Goal: Task Accomplishment & Management: Manage account settings

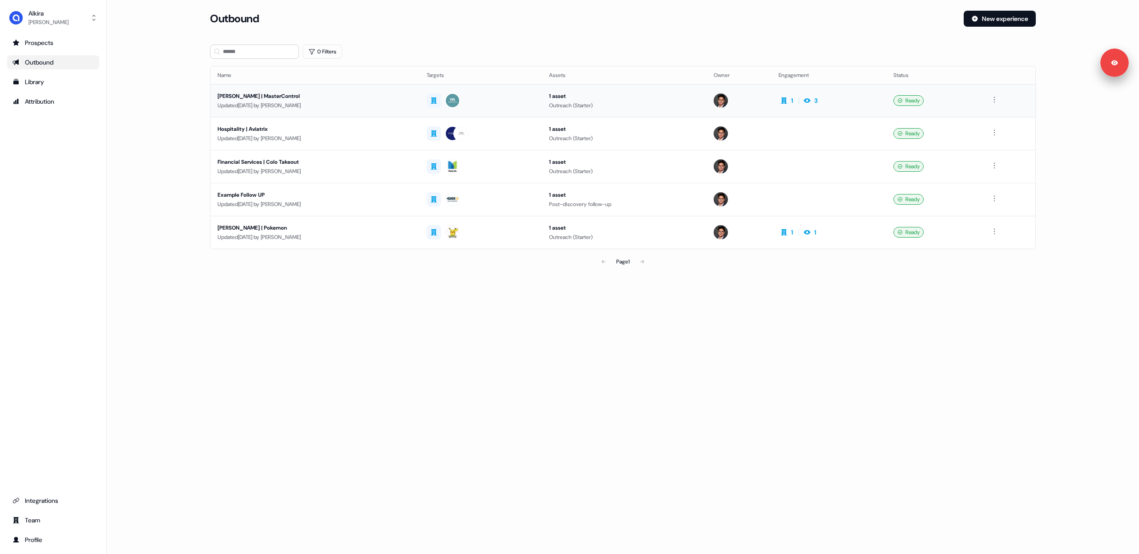
click at [344, 96] on div "[PERSON_NAME] | MasterControl" at bounding box center [315, 96] width 195 height 9
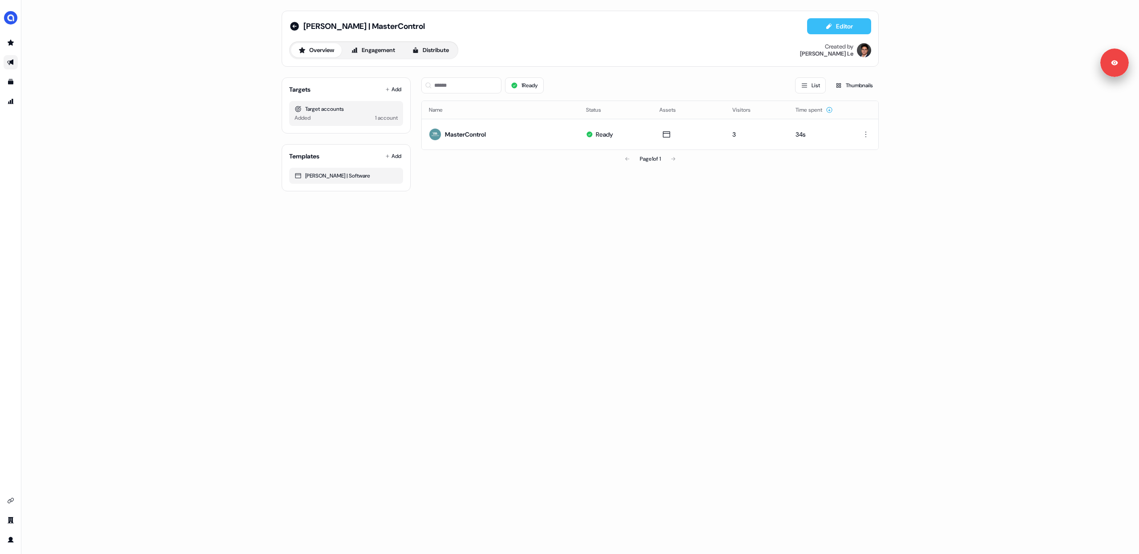
click at [825, 31] on button "Editor" at bounding box center [839, 26] width 64 height 16
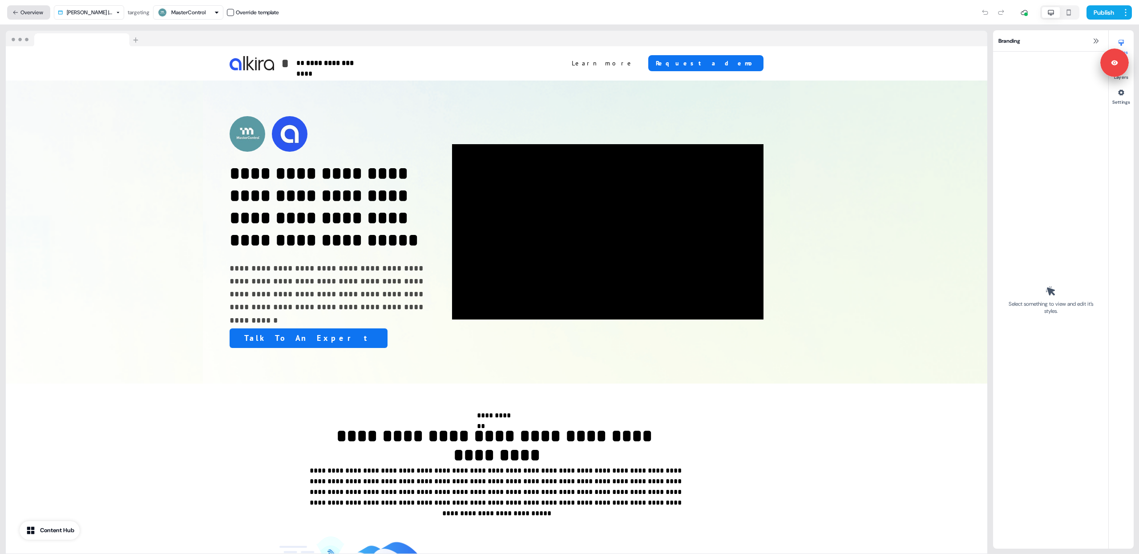
click at [36, 11] on button "Overview" at bounding box center [28, 12] width 43 height 14
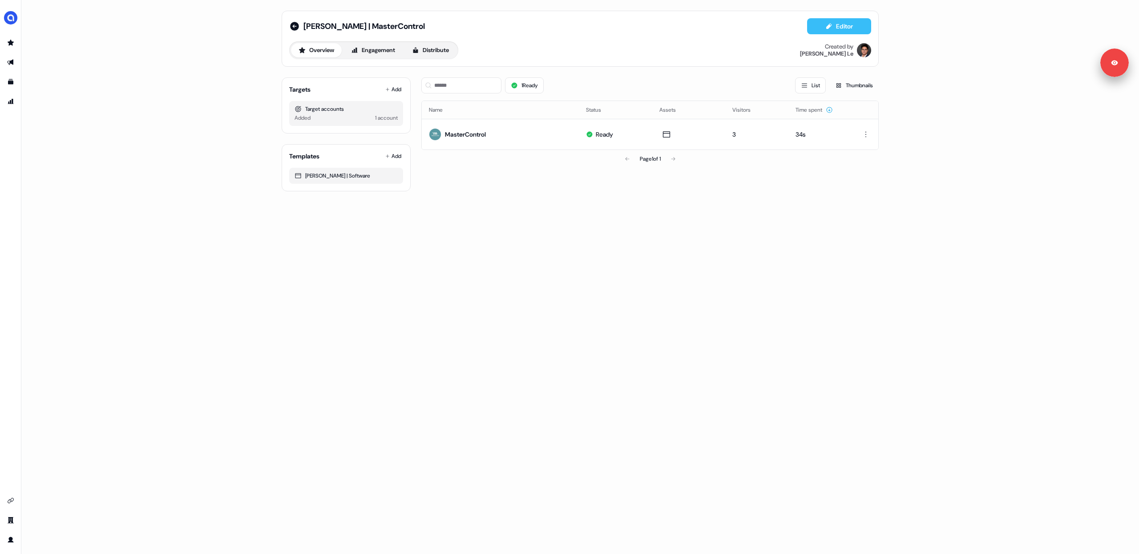
click at [826, 30] on button "Editor" at bounding box center [839, 26] width 64 height 16
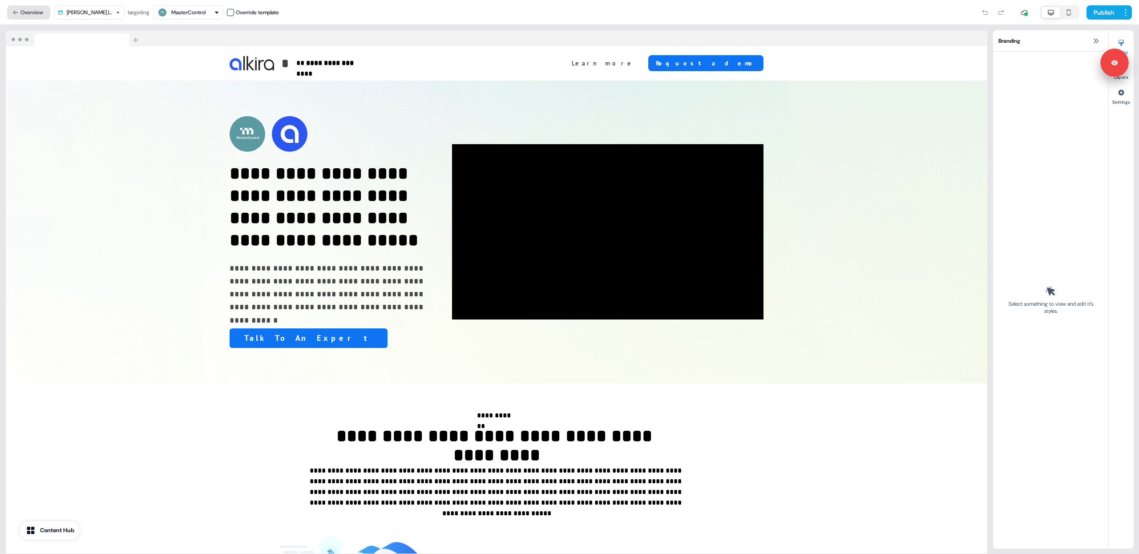
click at [28, 14] on button "Overview" at bounding box center [28, 12] width 43 height 14
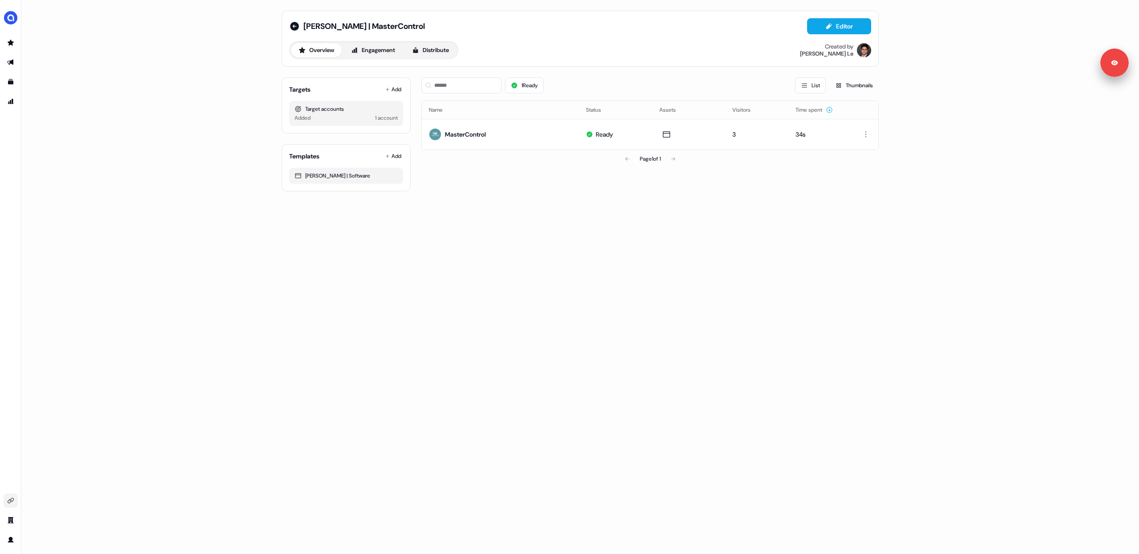
click at [14, 501] on link "Go to integrations" at bounding box center [11, 500] width 14 height 14
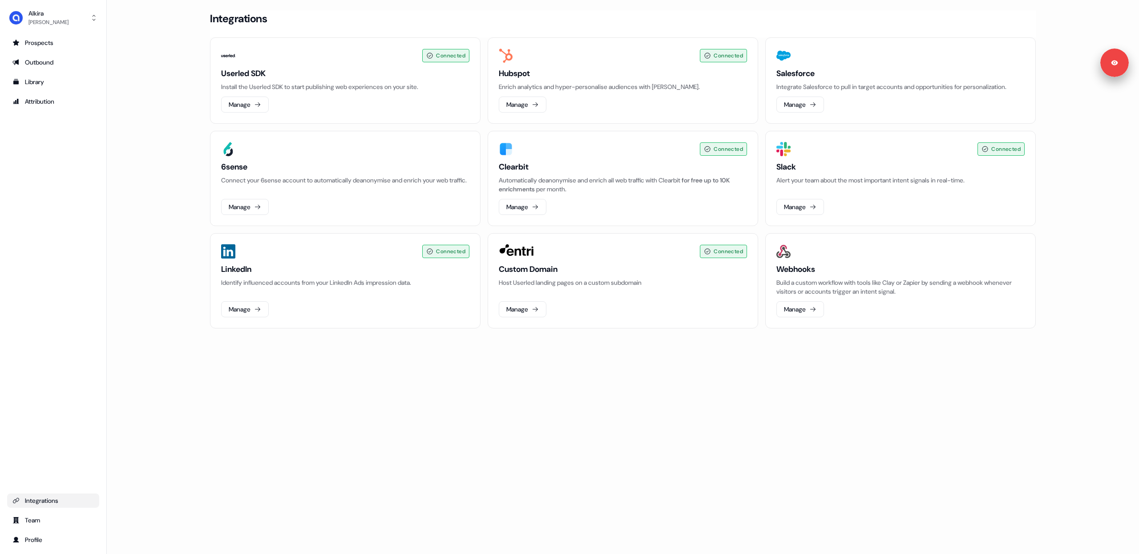
click at [109, 381] on div "Loading... Integrations Connected Userled SDK Install the Userled SDK to start …" at bounding box center [623, 277] width 1032 height 554
click at [161, 332] on main "Loading... Integrations Connected Userled SDK Install the Userled SDK to start …" at bounding box center [623, 182] width 1032 height 343
click at [528, 307] on button "Manage" at bounding box center [523, 309] width 48 height 16
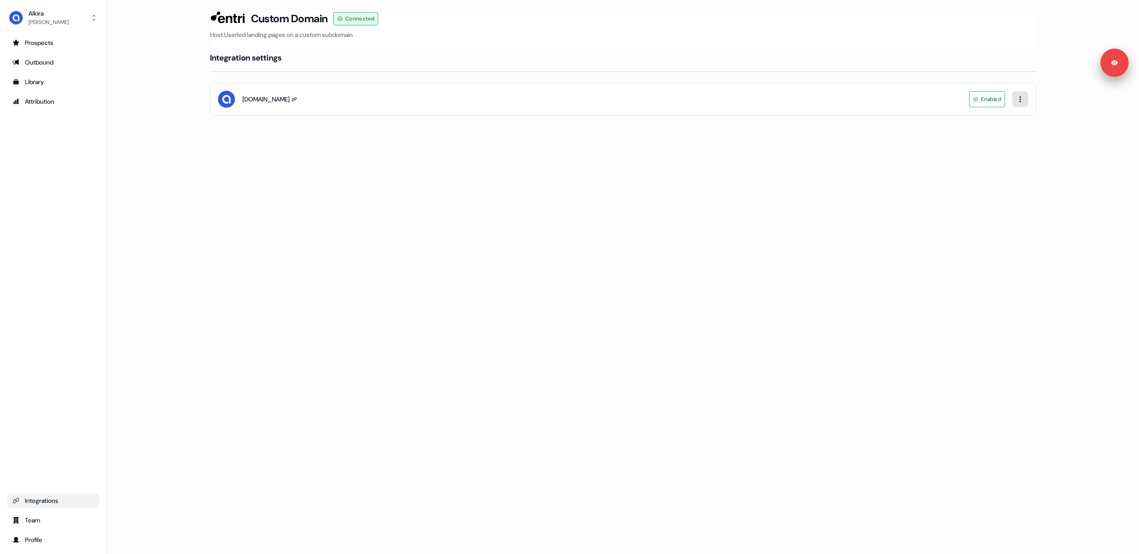
click at [1022, 102] on html "Signed in as Hugh Le Sign out For the best experience switch devices to a bigge…" at bounding box center [569, 277] width 1139 height 554
click at [910, 192] on html "Signed in as Hugh Le Sign out For the best experience switch devices to a bigge…" at bounding box center [569, 277] width 1139 height 554
click at [38, 56] on link "Outbound" at bounding box center [53, 62] width 92 height 14
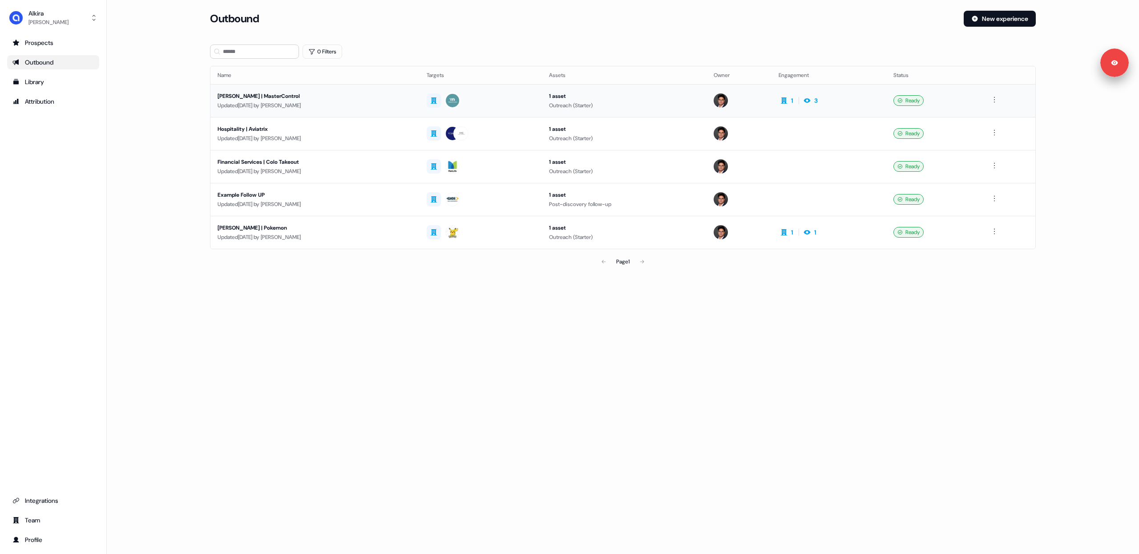
click at [378, 109] on div "Updated 2 days ago by Hugh Le" at bounding box center [315, 105] width 195 height 9
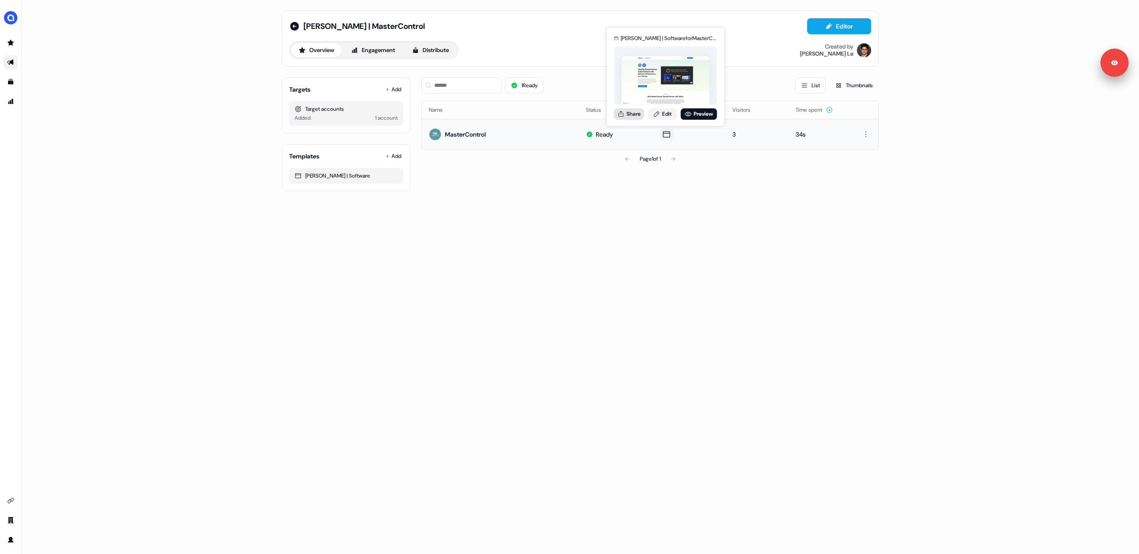
click at [635, 114] on button "Share" at bounding box center [629, 114] width 30 height 12
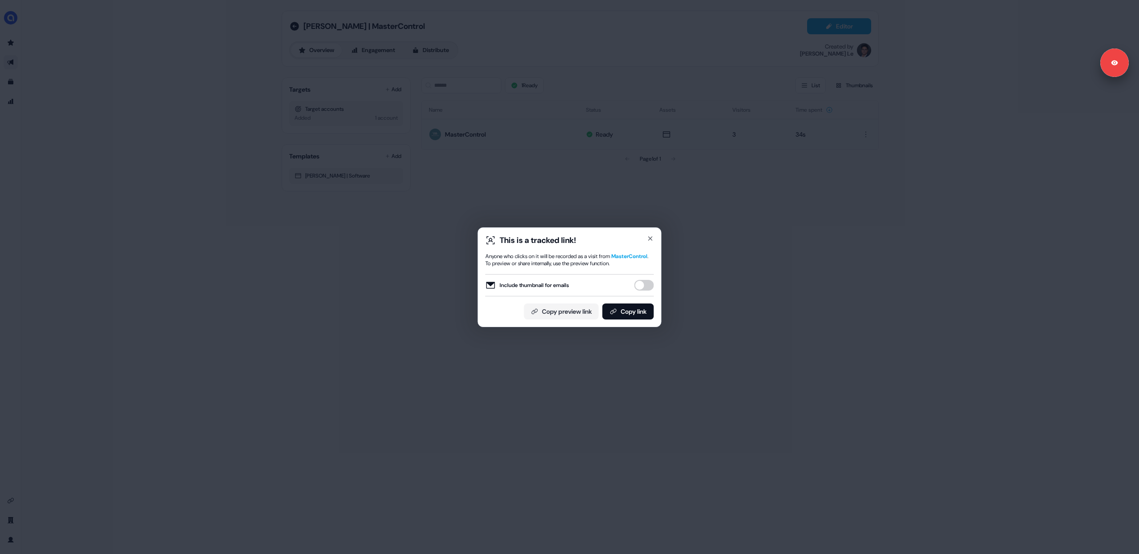
type button "on"
click at [616, 316] on button "Copy link" at bounding box center [628, 311] width 52 height 16
click at [651, 237] on icon "button" at bounding box center [651, 239] width 4 height 4
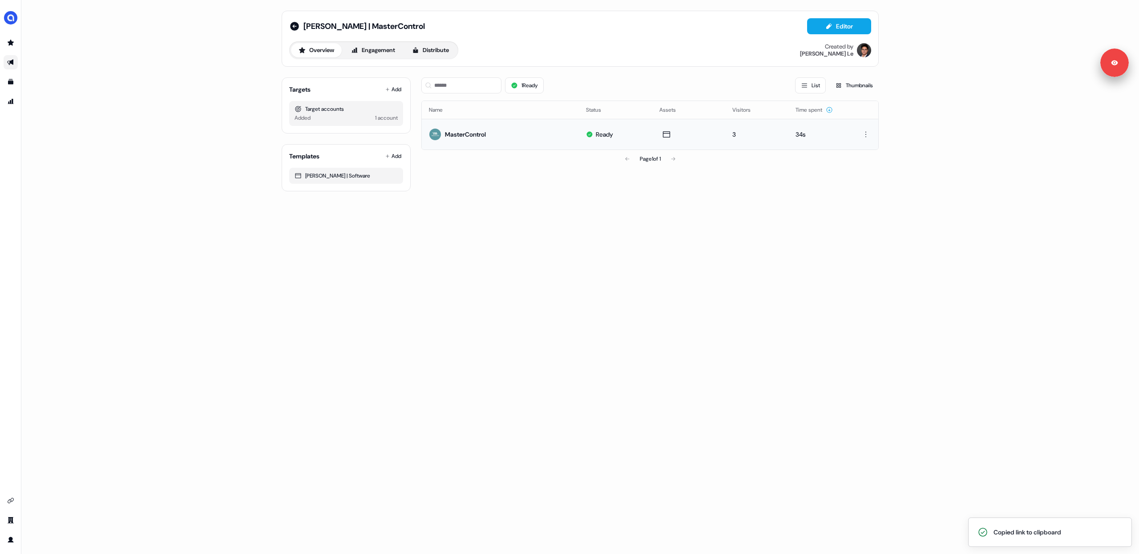
click at [515, 218] on div "Carlos Ask | MasterControl Editor Overview Engagement Distribute Created by Hug…" at bounding box center [579, 277] width 1117 height 554
click at [16, 497] on link "Go to integrations" at bounding box center [11, 500] width 14 height 14
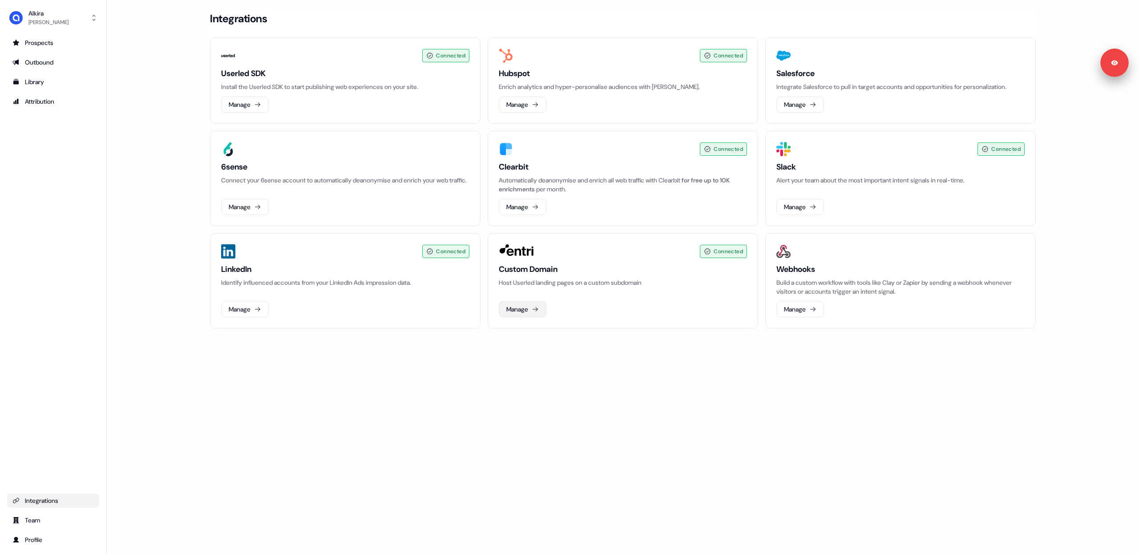
click at [536, 312] on icon at bounding box center [535, 309] width 7 height 7
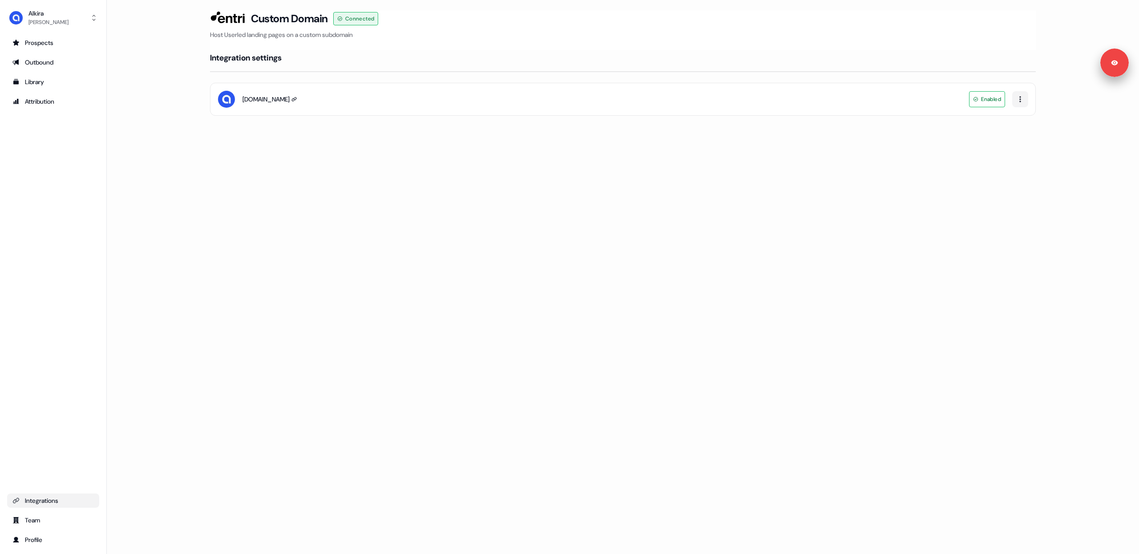
click at [293, 100] on icon at bounding box center [293, 99] width 5 height 5
click at [1021, 102] on html "Signed in as Hugh Le Sign out For the best experience switch devices to a bigge…" at bounding box center [569, 277] width 1139 height 554
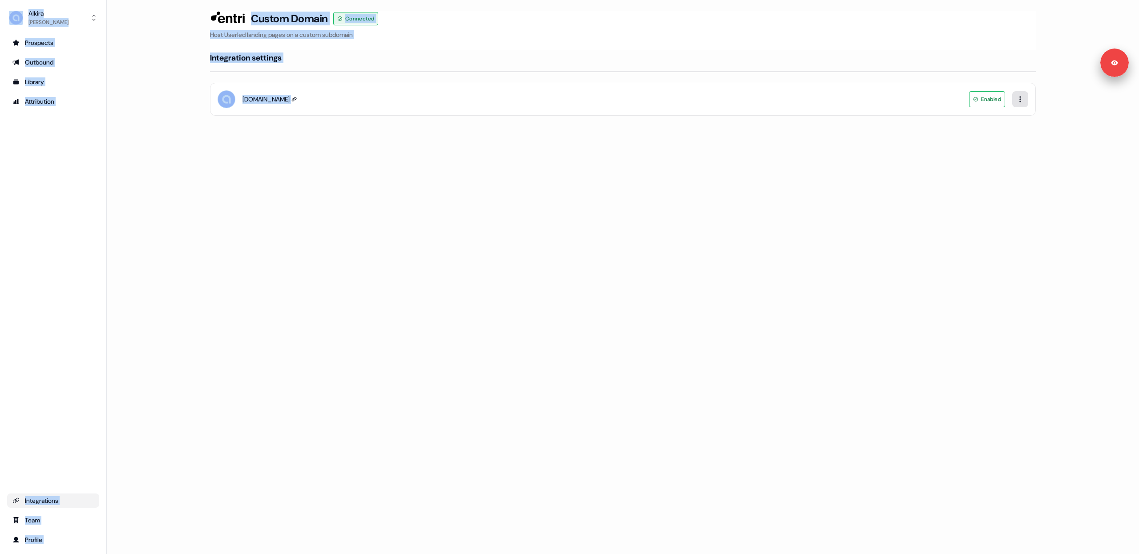
click at [1021, 102] on html "Signed in as Hugh Le Sign out For the best experience switch devices to a bigge…" at bounding box center [569, 277] width 1139 height 554
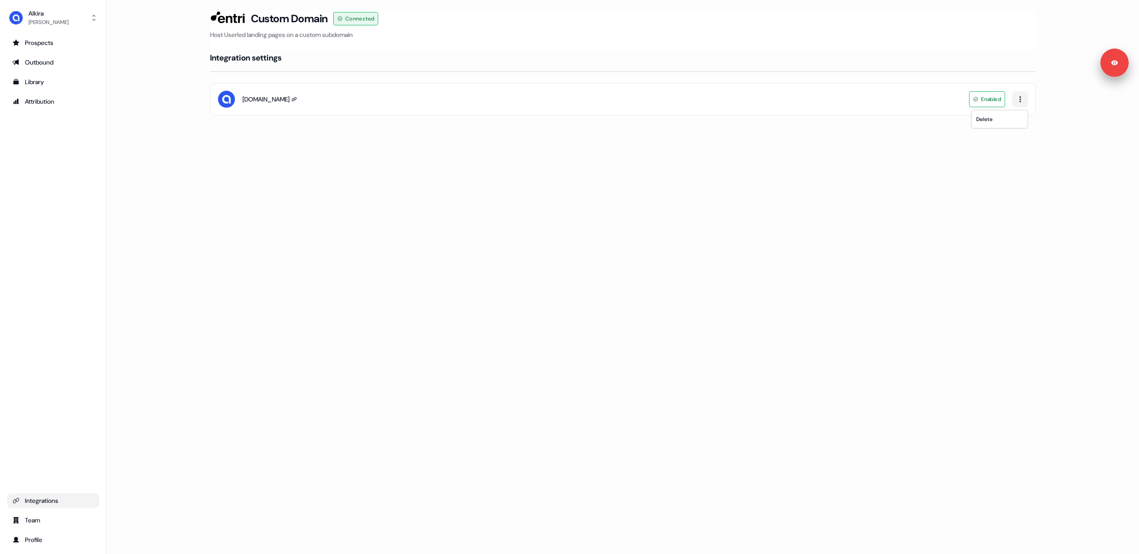
click at [932, 157] on html "Signed in as [PERSON_NAME] Sign out For the best experience switch devices to a…" at bounding box center [569, 277] width 1139 height 554
click at [981, 99] on span "Enabled" at bounding box center [991, 99] width 20 height 9
click at [739, 188] on div "Loading... Custom Domain Connected Host Userled landing pages on a custom subdo…" at bounding box center [623, 277] width 1032 height 554
click at [47, 65] on div "Outbound" at bounding box center [52, 62] width 81 height 9
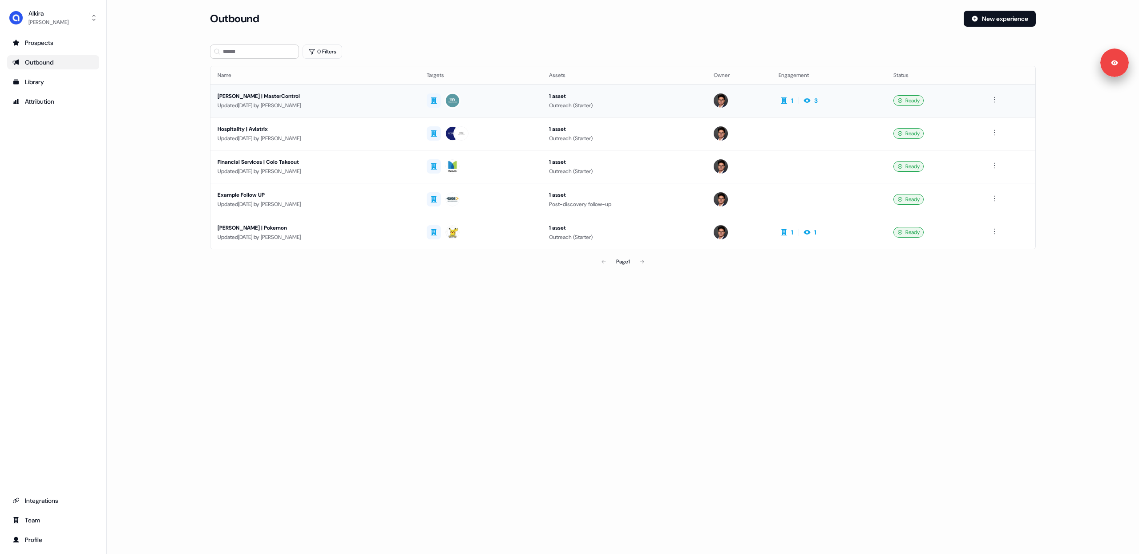
click at [379, 113] on td "Carlos Ask | MasterControl Updated 2 days ago by Hugh Le" at bounding box center [314, 100] width 209 height 33
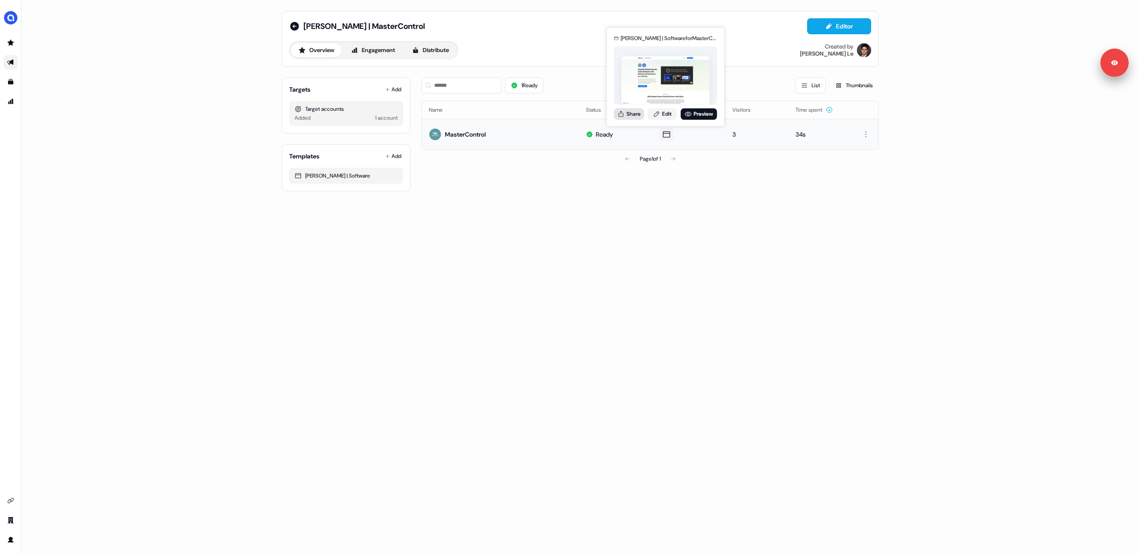
click at [631, 116] on button "Share" at bounding box center [629, 114] width 30 height 12
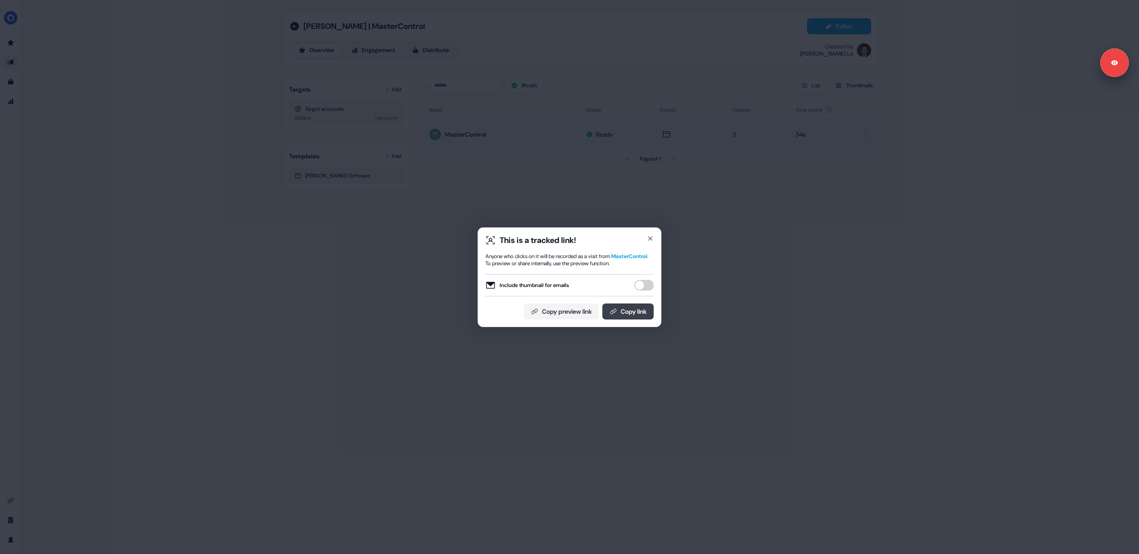
click at [605, 315] on button "Copy link" at bounding box center [628, 311] width 52 height 16
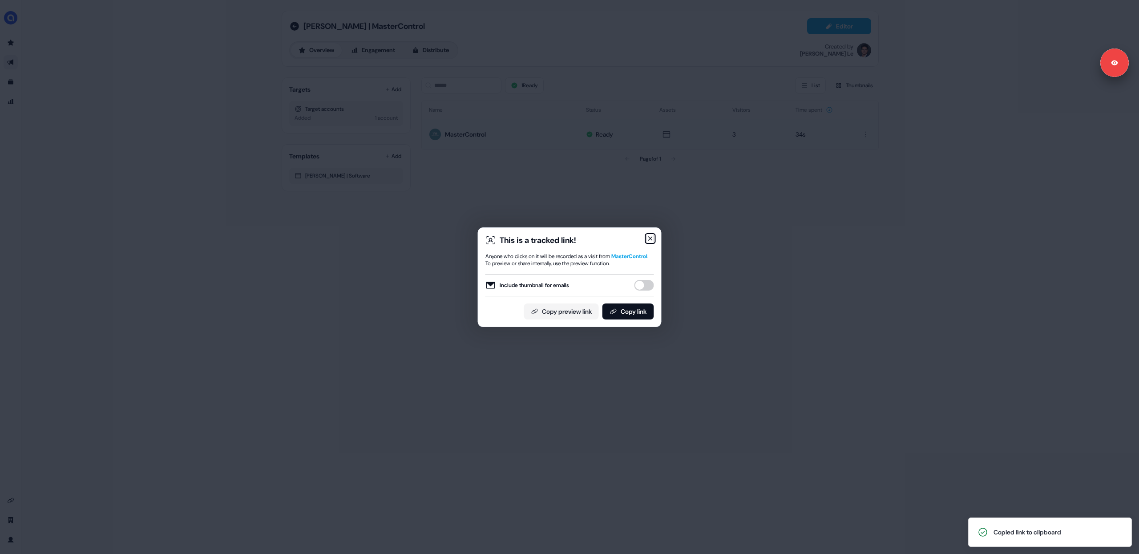
click at [652, 237] on icon "button" at bounding box center [650, 238] width 7 height 7
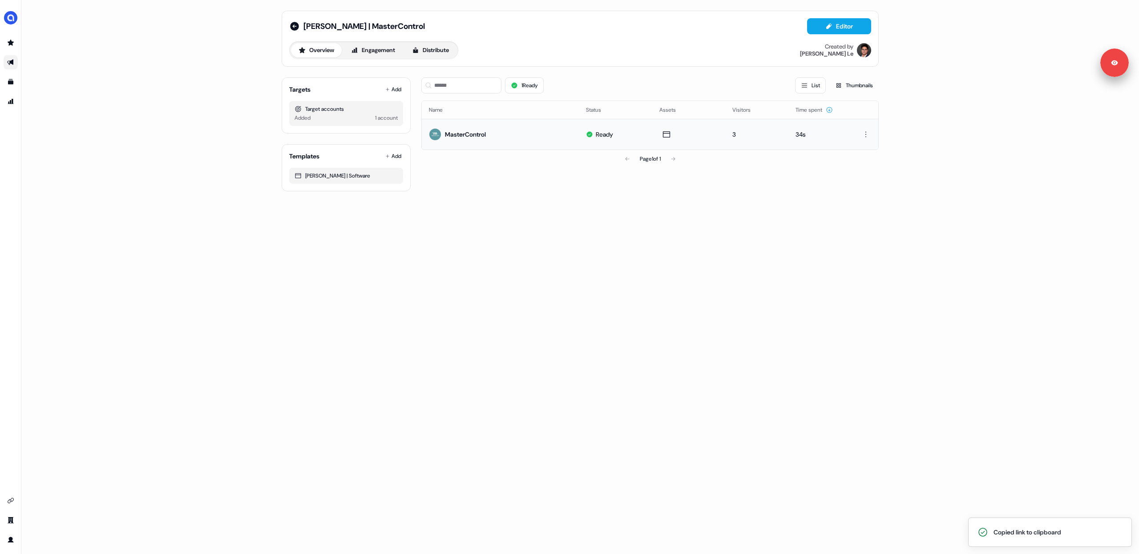
click at [613, 232] on div "Carlos Ask | MasterControl Editor Overview Engagement Distribute Created by Hug…" at bounding box center [579, 277] width 1117 height 554
click at [294, 28] on icon at bounding box center [294, 26] width 11 height 11
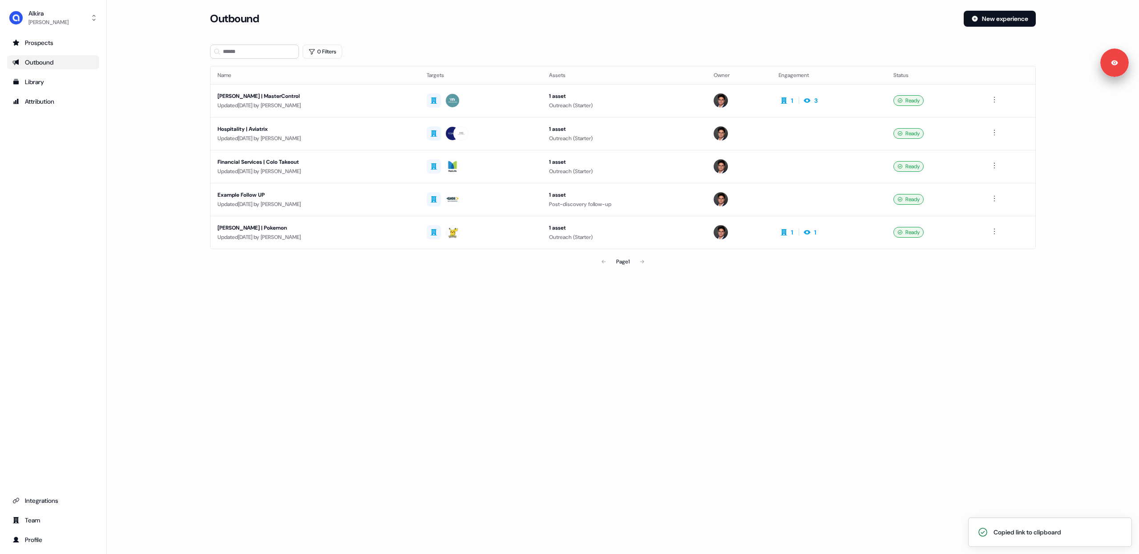
click at [466, 321] on div "Loading... Outbound New experience 0 Filters Name Targets Assets Owner Engageme…" at bounding box center [623, 277] width 1032 height 554
click at [31, 518] on div "Team" at bounding box center [52, 520] width 81 height 9
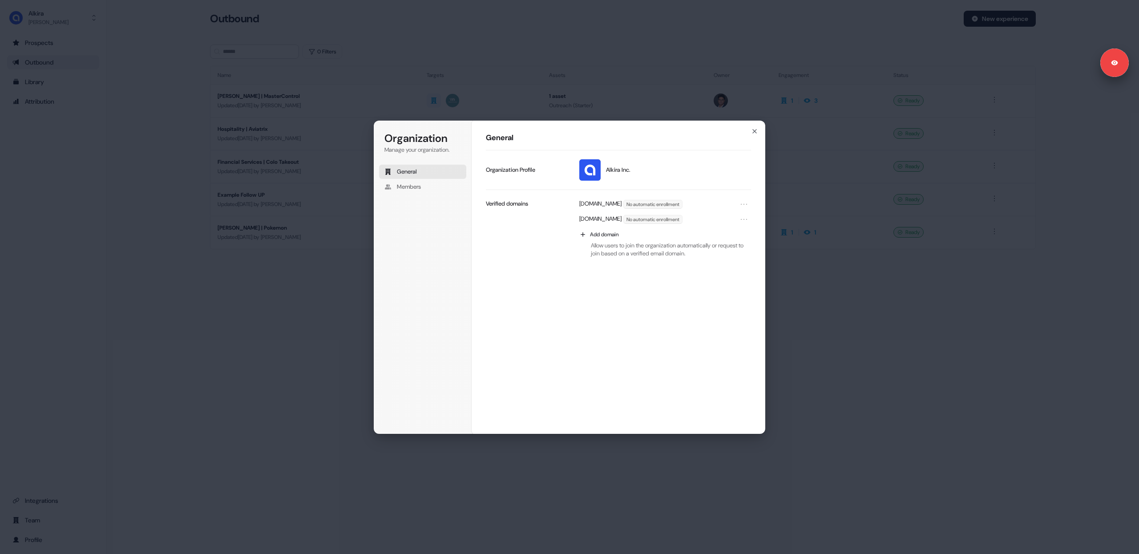
click at [36, 503] on div "Organization Manage your organization. General Members Organization General Alk…" at bounding box center [569, 277] width 1139 height 554
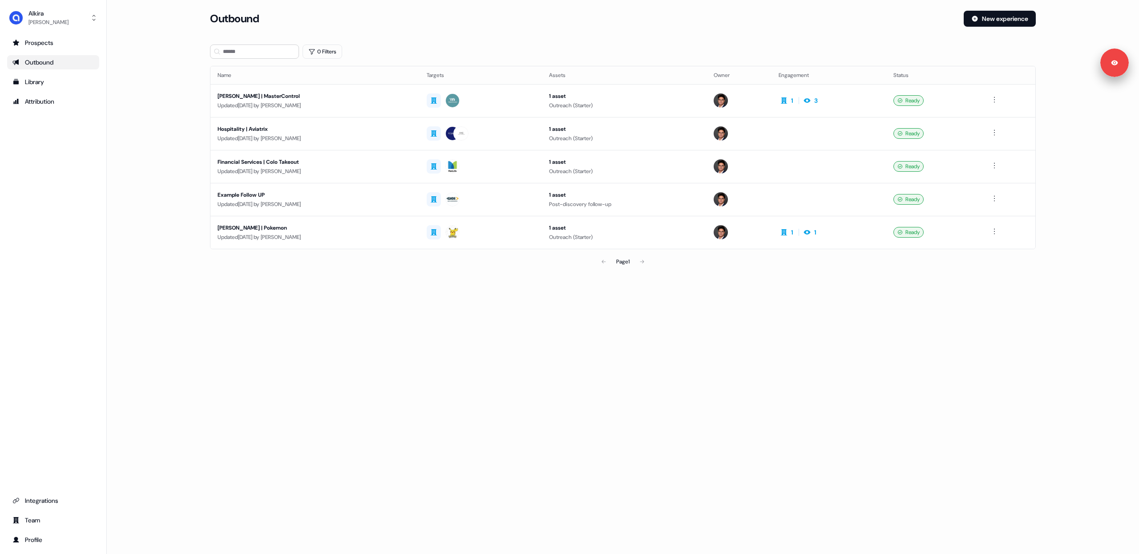
click at [36, 503] on div "Integrations" at bounding box center [52, 500] width 81 height 9
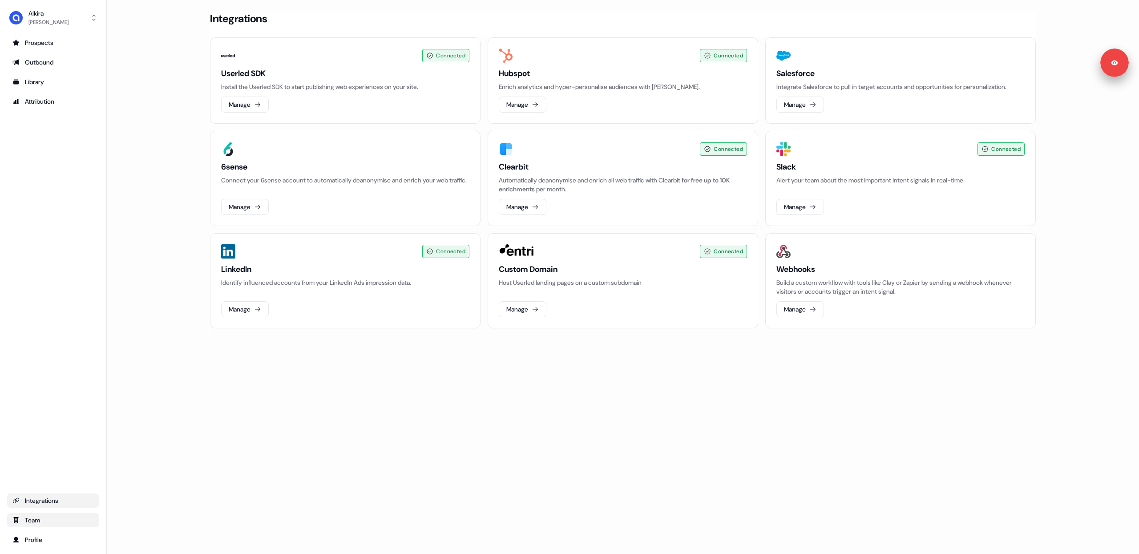
click at [35, 519] on div "Team" at bounding box center [52, 520] width 81 height 9
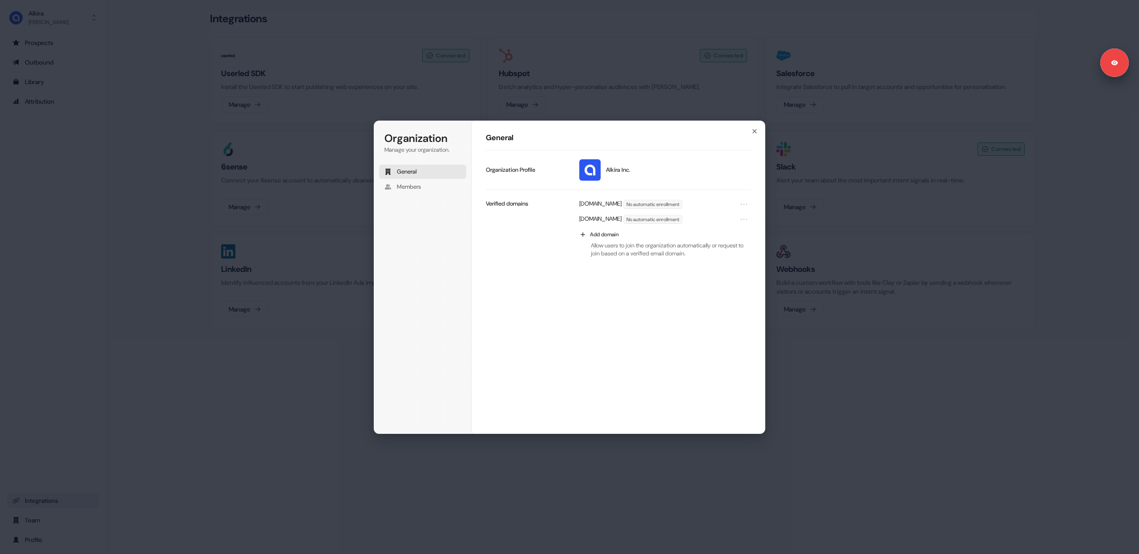
click at [38, 504] on div "Organization Manage your organization. General Members Organization General Alk…" at bounding box center [569, 277] width 1139 height 554
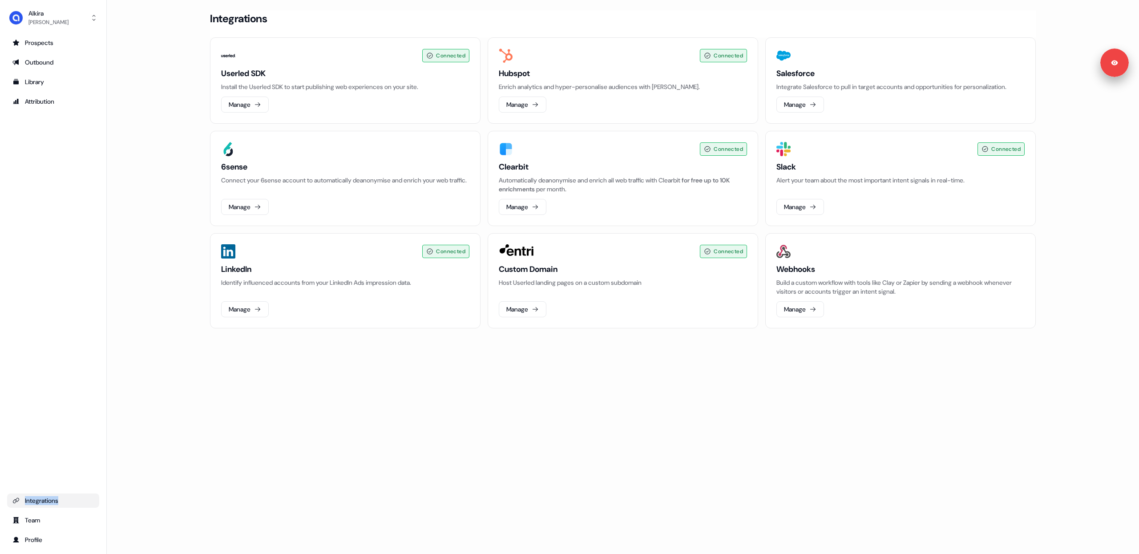
click at [38, 504] on div "Integrations" at bounding box center [52, 500] width 81 height 9
click at [536, 305] on button "Manage" at bounding box center [523, 309] width 48 height 16
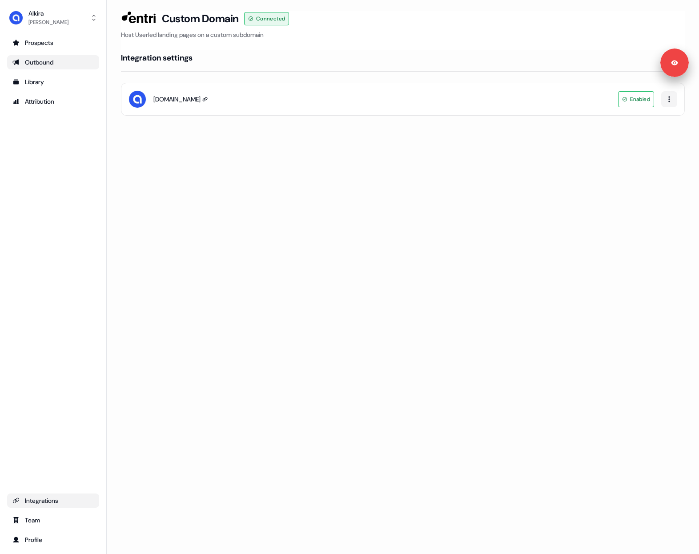
click at [36, 59] on div "Outbound" at bounding box center [52, 62] width 81 height 9
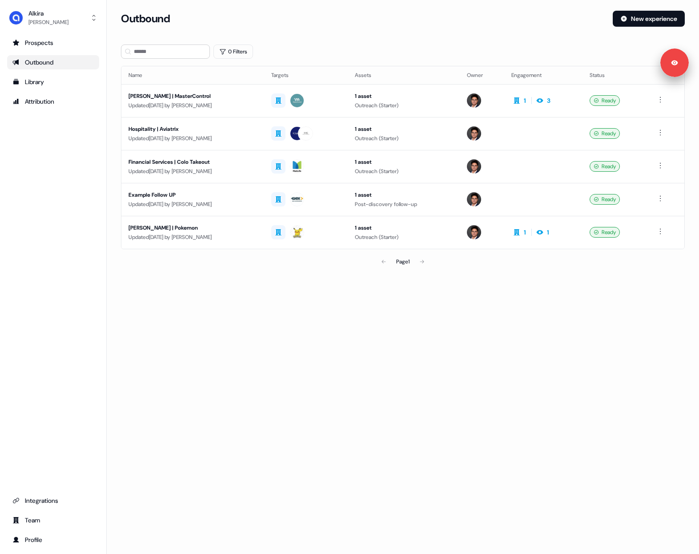
click at [355, 268] on div "Page 1" at bounding box center [402, 262] width 183 height 18
click at [327, 103] on div at bounding box center [305, 101] width 69 height 16
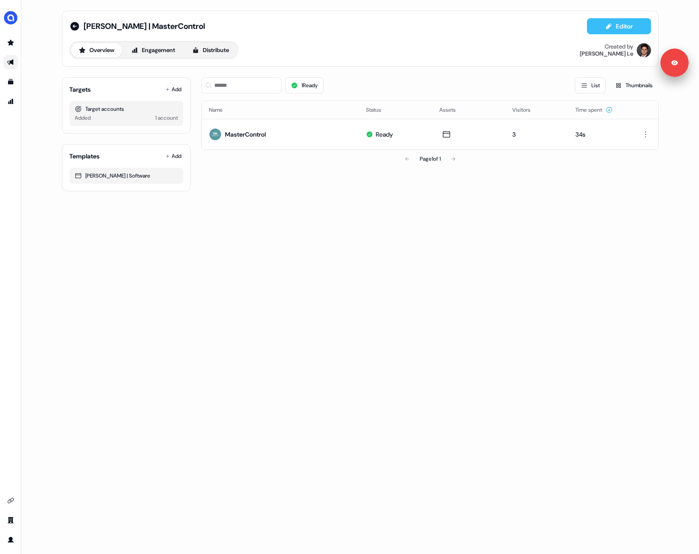
click at [609, 29] on icon at bounding box center [608, 26] width 7 height 7
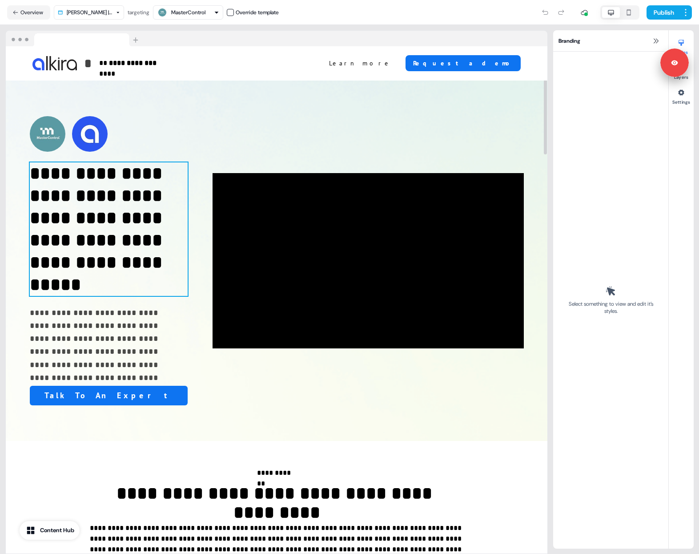
click at [132, 293] on h1 "**********" at bounding box center [106, 228] width 152 height 133
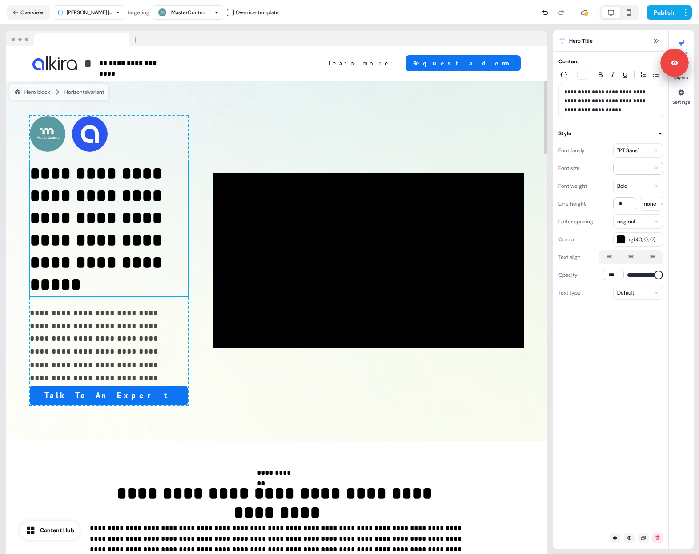
click at [106, 293] on h1 "**********" at bounding box center [106, 228] width 152 height 133
click at [84, 293] on h1 "**********" at bounding box center [106, 228] width 152 height 133
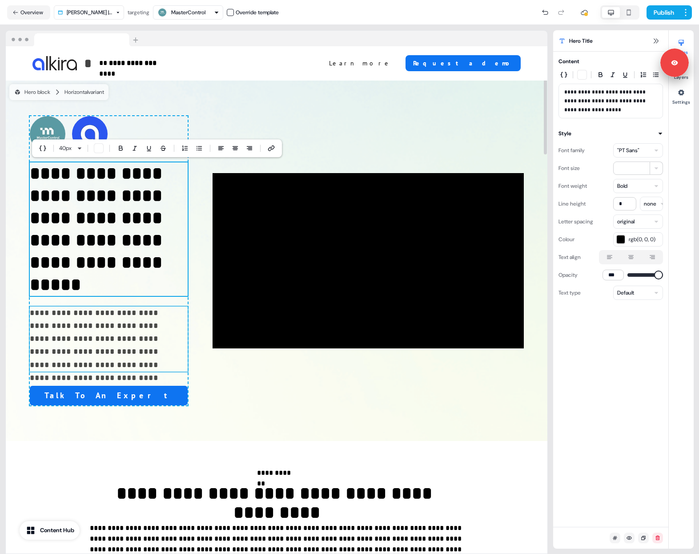
click at [118, 350] on p "**********" at bounding box center [106, 339] width 152 height 65
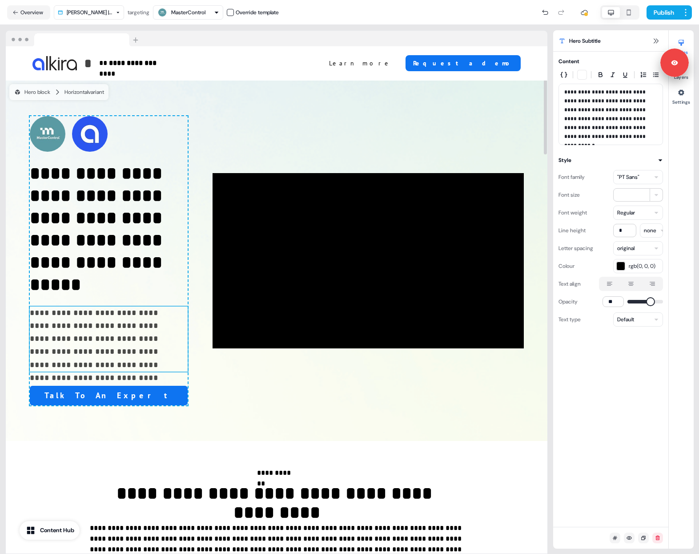
click at [118, 350] on p "**********" at bounding box center [106, 339] width 152 height 65
click at [118, 361] on p "**********" at bounding box center [106, 339] width 152 height 65
click at [674, 12] on button "Publish" at bounding box center [663, 12] width 33 height 14
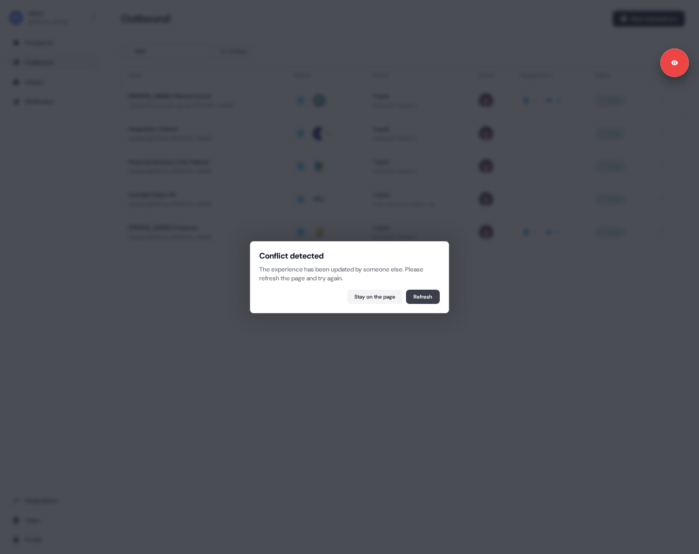
click at [416, 301] on button "Refresh" at bounding box center [423, 297] width 34 height 14
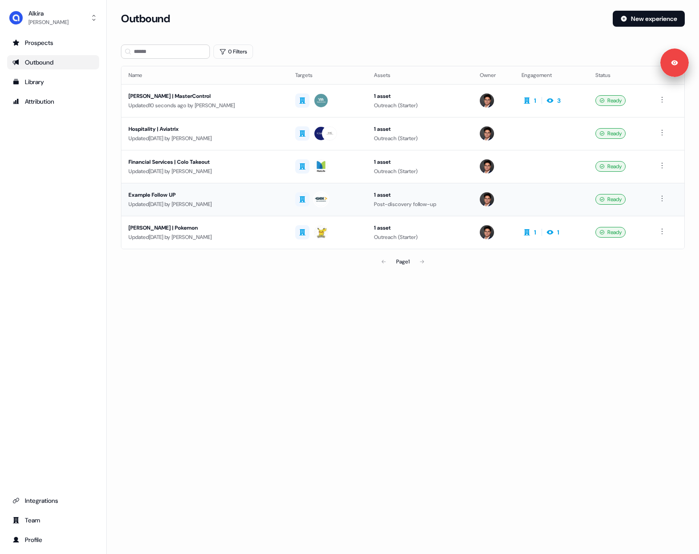
click at [213, 202] on div "Updated 7 days ago by Hugh Le" at bounding box center [205, 204] width 153 height 9
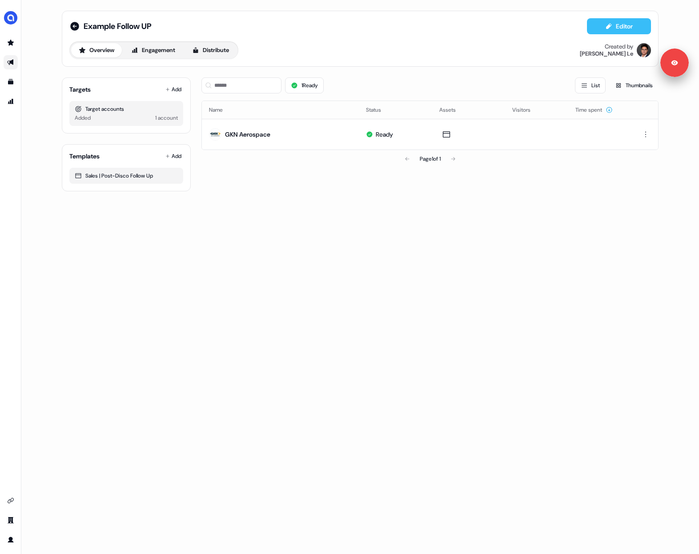
click at [607, 27] on icon at bounding box center [608, 26] width 5 height 6
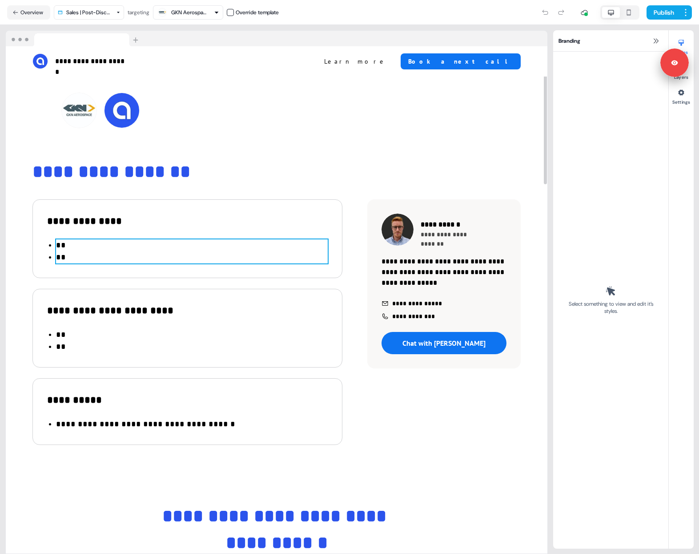
click at [94, 247] on li "**" at bounding box center [192, 245] width 272 height 12
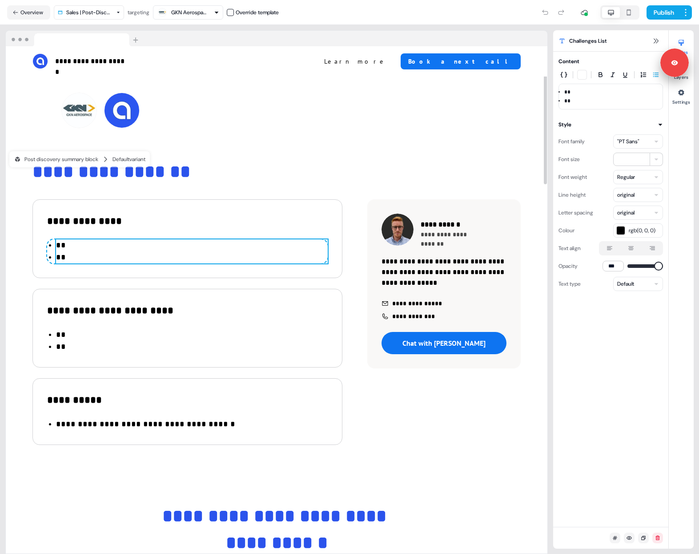
click at [94, 247] on li "**" at bounding box center [192, 245] width 272 height 12
click at [86, 246] on li "**" at bounding box center [192, 245] width 272 height 12
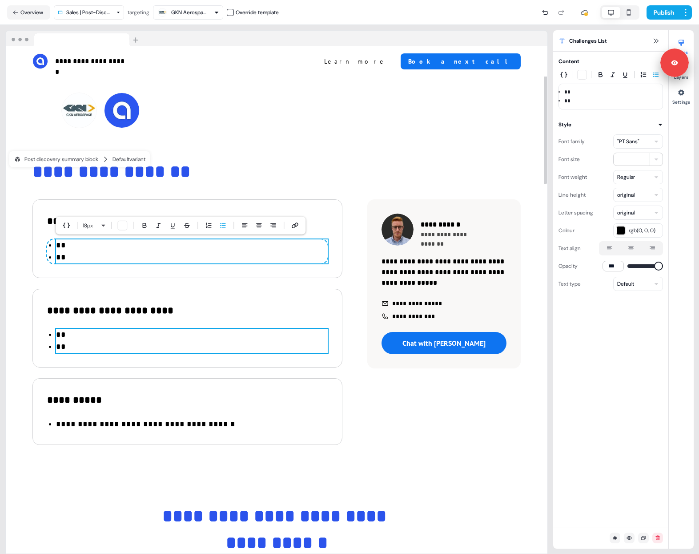
click at [83, 343] on li "**" at bounding box center [192, 347] width 272 height 12
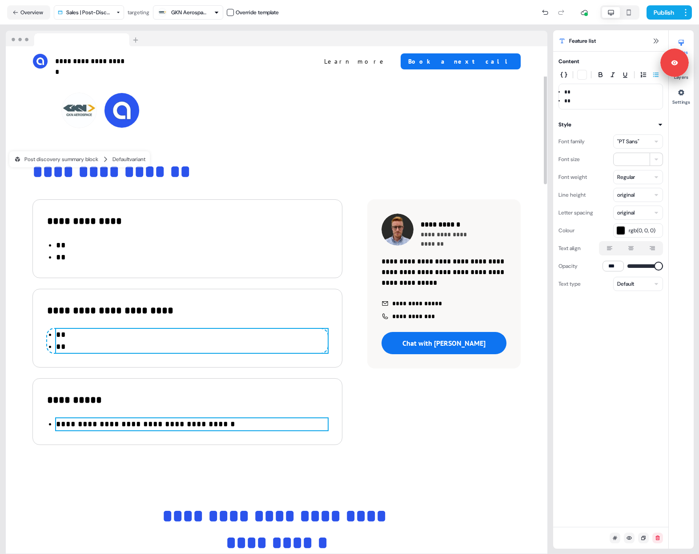
click at [194, 426] on p "**********" at bounding box center [145, 424] width 179 height 8
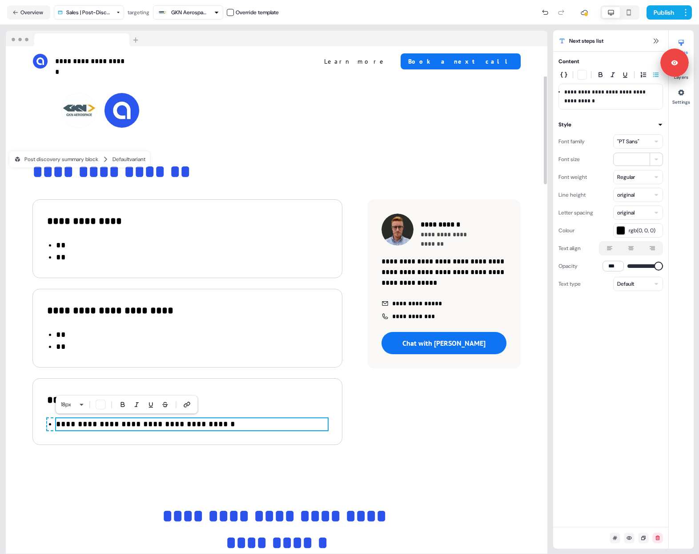
click at [206, 426] on li "**********" at bounding box center [192, 424] width 272 height 12
click at [660, 15] on button "Publish" at bounding box center [663, 12] width 33 height 14
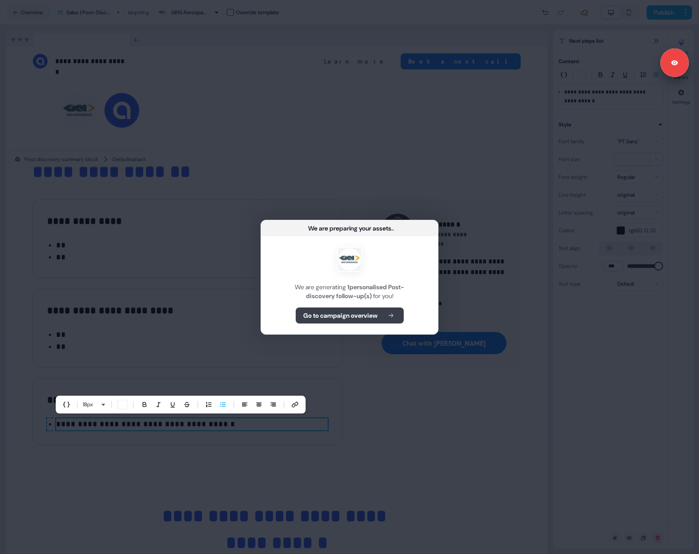
click at [330, 309] on button "Go to campaign overview" at bounding box center [350, 315] width 108 height 16
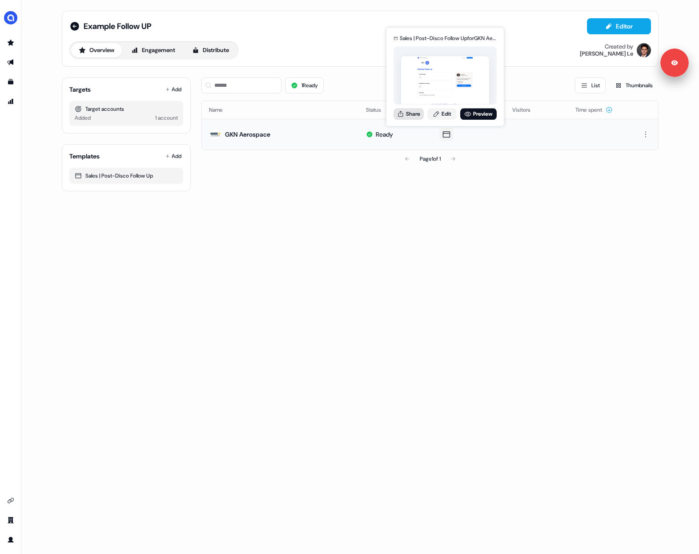
click at [417, 117] on button "Share" at bounding box center [409, 114] width 30 height 12
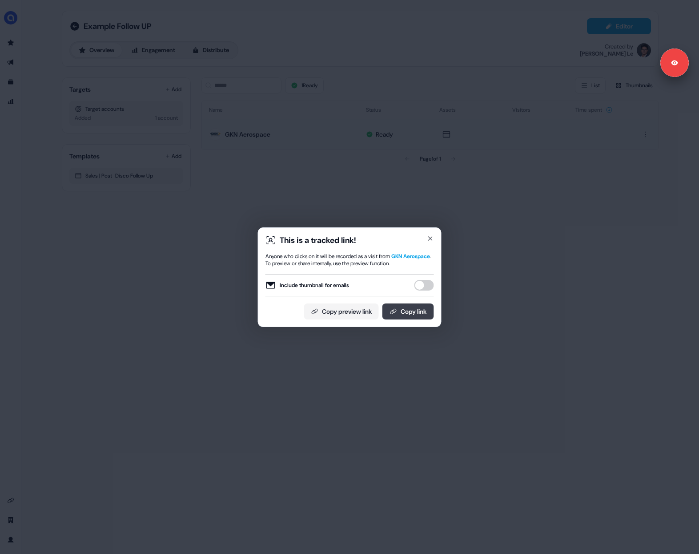
click at [403, 315] on button "Copy link" at bounding box center [409, 311] width 52 height 16
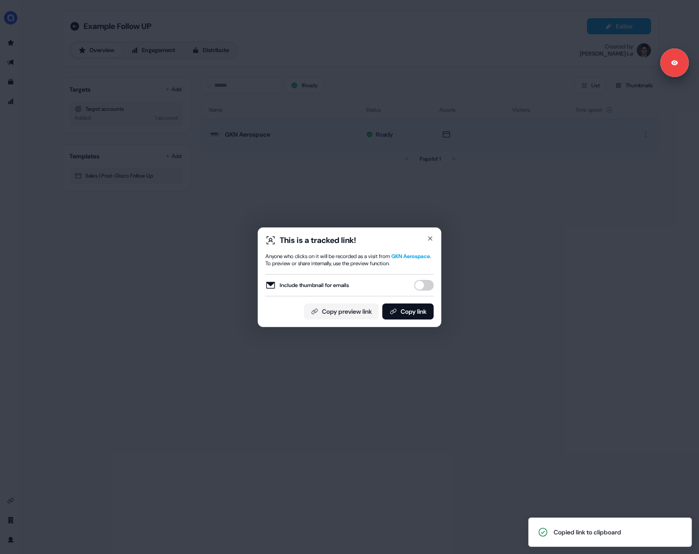
click at [277, 388] on div "This is a tracked link! Anyone who clicks on it will be recorded as a visit fro…" at bounding box center [349, 277] width 699 height 554
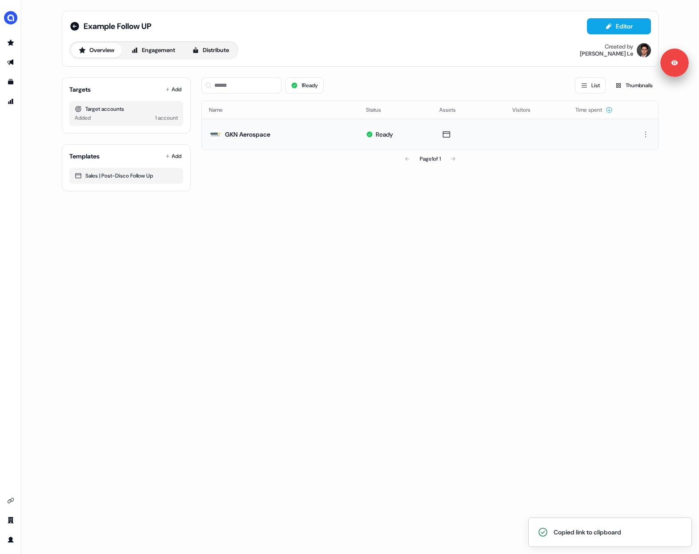
click at [324, 203] on div "Example Follow UP Editor Overview Engagement Distribute Created by Hugh Le Targ…" at bounding box center [360, 277] width 678 height 554
click at [74, 28] on icon at bounding box center [74, 26] width 9 height 9
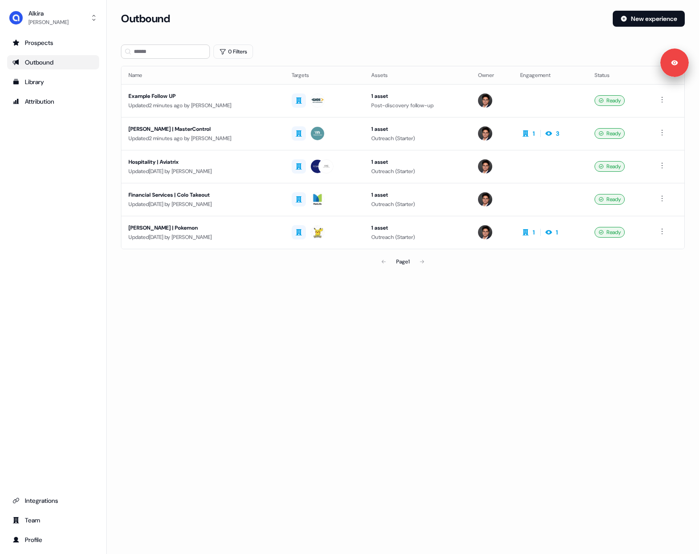
click at [56, 161] on div "Prospects Outbound Library Attribution Integrations Team Profile" at bounding box center [53, 291] width 92 height 511
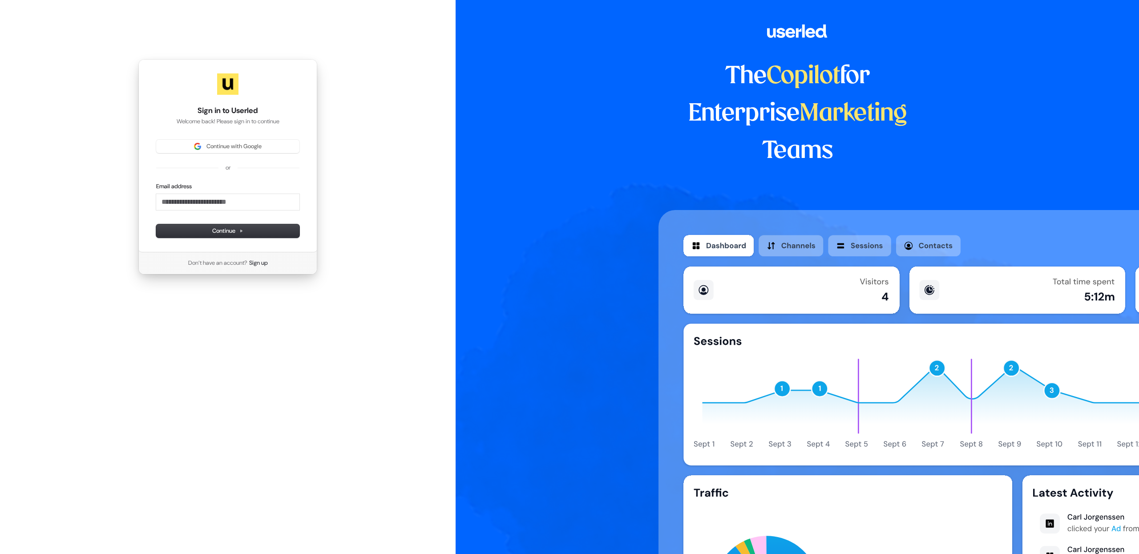
click at [385, 99] on div "Sign in to Userled Welcome back! Please sign in to continue Continue with Googl…" at bounding box center [228, 167] width 456 height 334
click at [230, 144] on span "Continue with Google" at bounding box center [233, 146] width 55 height 8
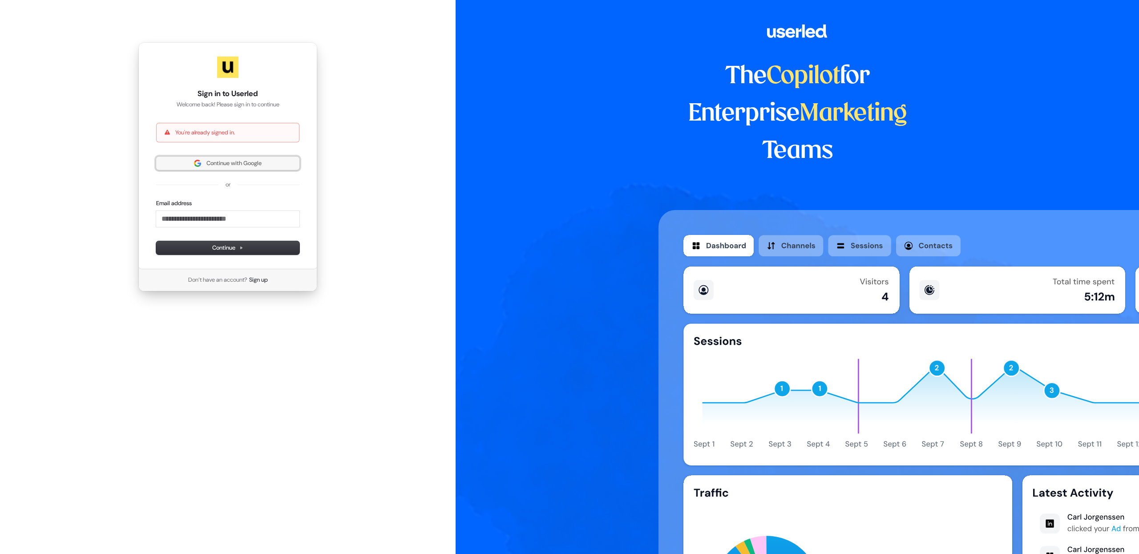
click at [198, 165] on img at bounding box center [197, 163] width 7 height 7
click at [97, 147] on div "Sign in to Userled Welcome back! Please sign in to continue You're already sign…" at bounding box center [228, 167] width 456 height 334
click at [609, 279] on div "The Copilot for Enterprise Marketing Teams" at bounding box center [797, 277] width 683 height 554
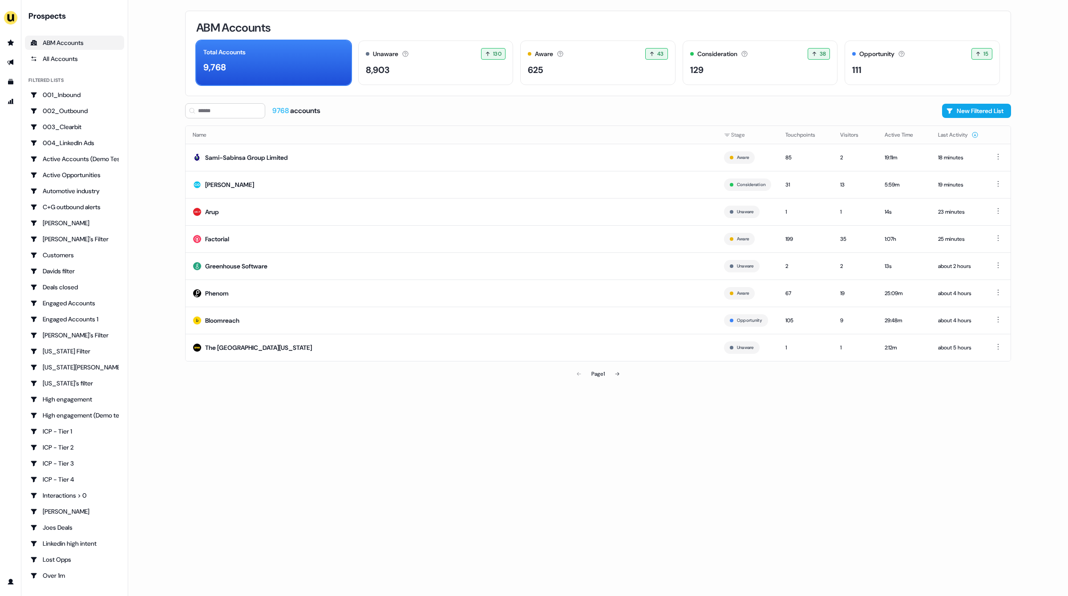
click at [173, 38] on div "ABM Accounts Total Accounts 9,768 Unaware The default stage all accounts start …" at bounding box center [598, 298] width 854 height 596
click at [7, 21] on img "side nav menu" at bounding box center [11, 18] width 14 height 14
click at [12, 16] on img "side nav menu" at bounding box center [11, 18] width 14 height 14
click at [34, 77] on div "Logout" at bounding box center [46, 74] width 85 height 16
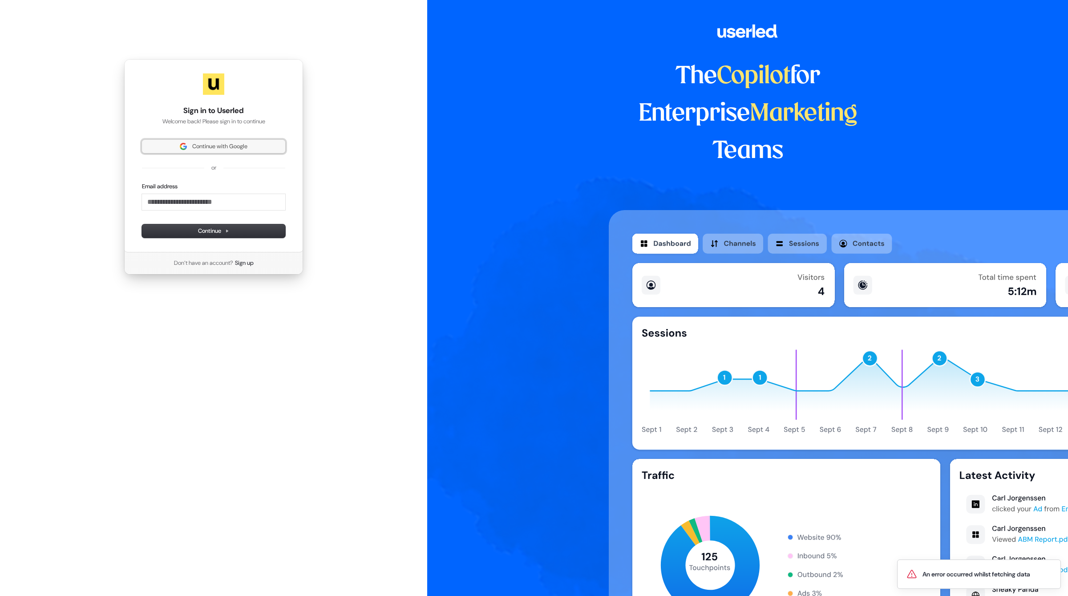
click at [224, 144] on span "Continue with Google" at bounding box center [219, 146] width 55 height 8
